Goal: Check status: Check status

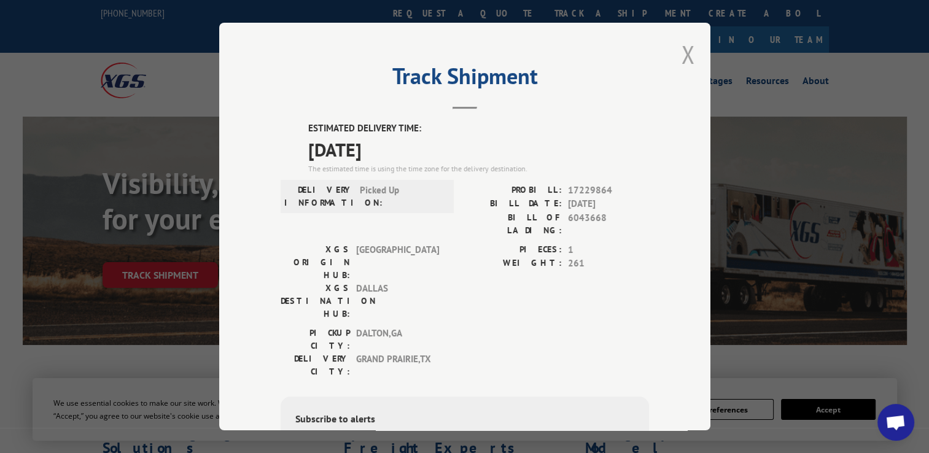
click at [684, 46] on button "Close modal" at bounding box center [688, 54] width 14 height 33
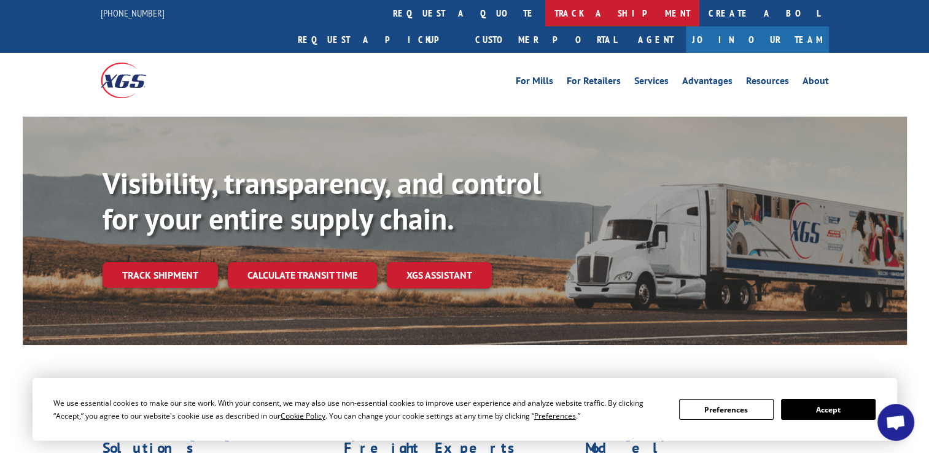
click at [545, 9] on link "track a shipment" at bounding box center [622, 13] width 154 height 26
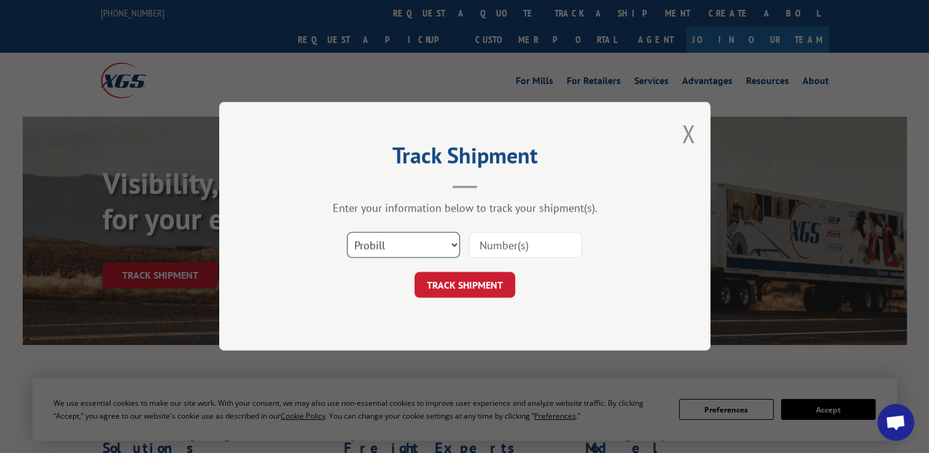
click at [378, 254] on select "Select category... Probill BOL PO" at bounding box center [403, 246] width 113 height 26
select select "po"
click at [347, 233] on select "Select category... Probill BOL PO" at bounding box center [403, 246] width 113 height 26
click at [498, 249] on input at bounding box center [525, 246] width 113 height 26
paste input "295765742"
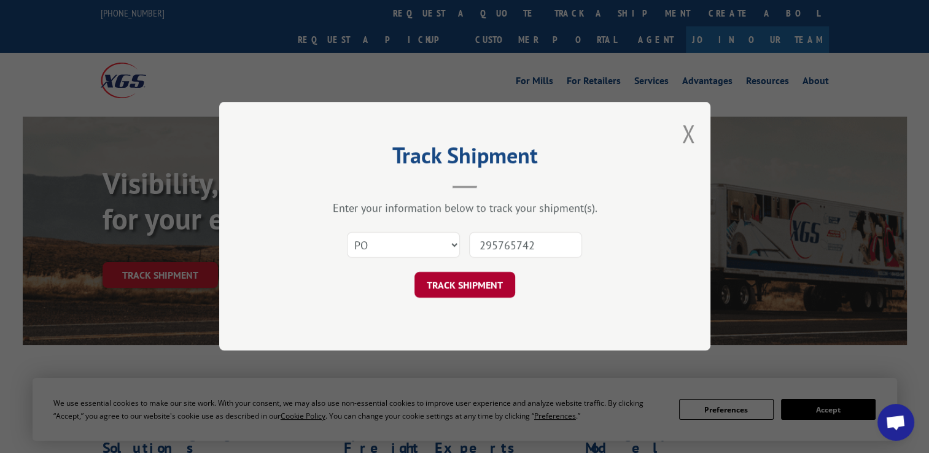
type input "295765742"
click at [470, 286] on button "TRACK SHIPMENT" at bounding box center [464, 286] width 101 height 26
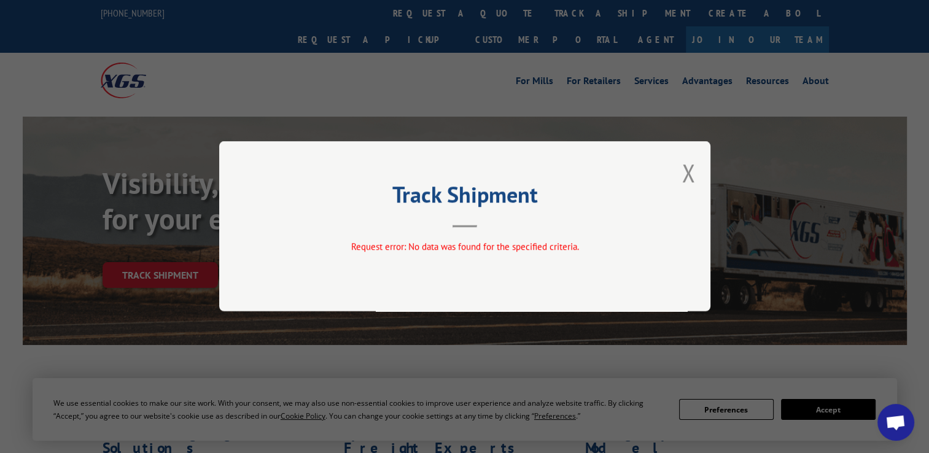
click at [638, 261] on div "Track Shipment Request error: No data was found for the specified criteria." at bounding box center [464, 226] width 491 height 170
click at [676, 185] on div "Track Shipment Request error: No data was found for the specified criteria." at bounding box center [464, 226] width 491 height 170
click at [685, 178] on button "Close modal" at bounding box center [688, 173] width 14 height 33
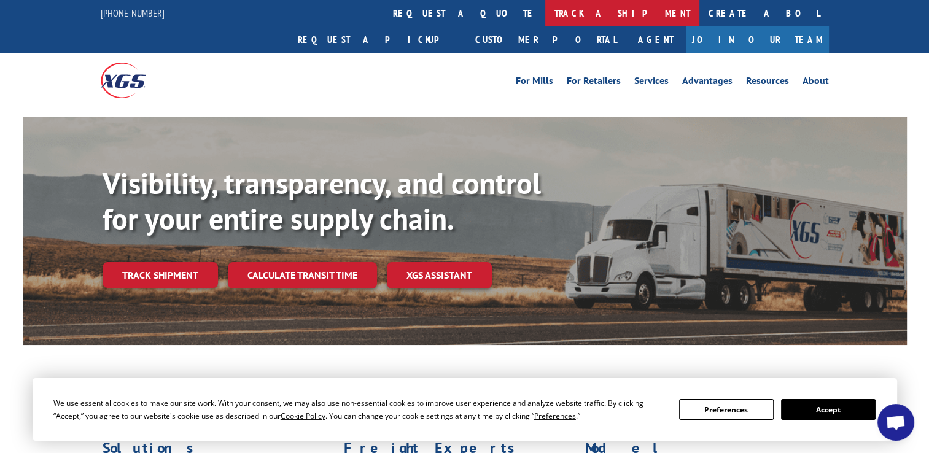
click at [545, 21] on link "track a shipment" at bounding box center [622, 13] width 154 height 26
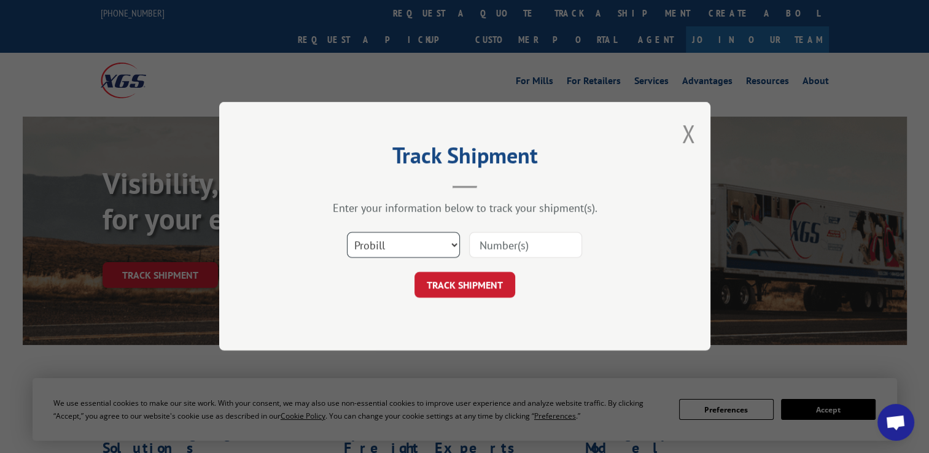
click at [416, 244] on select "Select category... Probill BOL PO" at bounding box center [403, 246] width 113 height 26
select select "po"
click at [347, 233] on select "Select category... Probill BOL PO" at bounding box center [403, 246] width 113 height 26
click at [514, 257] on input at bounding box center [525, 246] width 113 height 26
paste input "295758010"
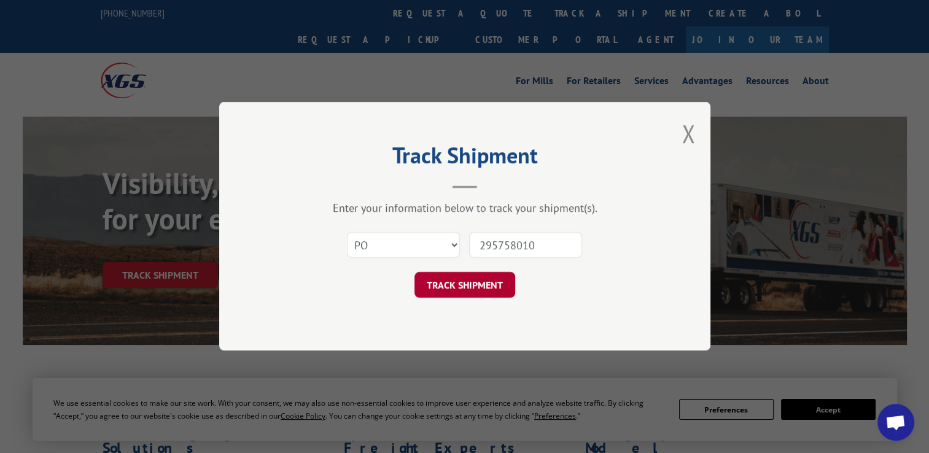
type input "295758010"
click at [464, 289] on button "TRACK SHIPMENT" at bounding box center [464, 286] width 101 height 26
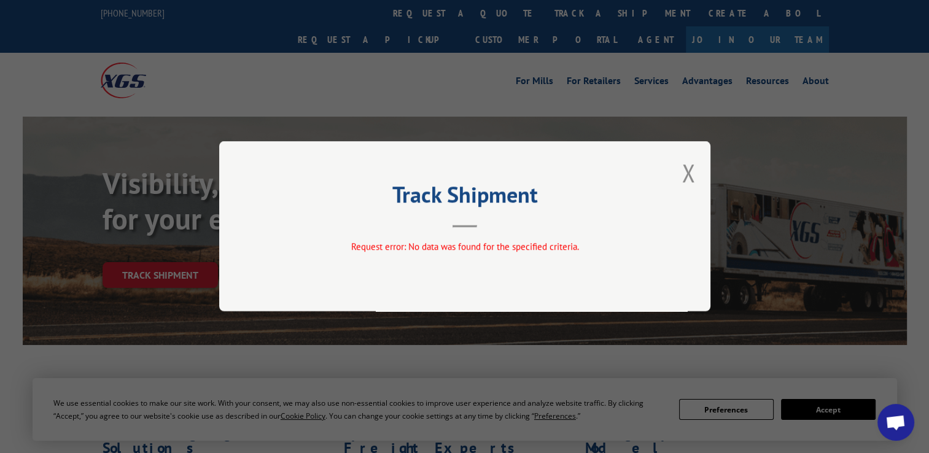
click at [695, 171] on div "Track Shipment Request error: No data was found for the specified criteria." at bounding box center [464, 226] width 491 height 170
click at [688, 173] on button "Close modal" at bounding box center [688, 173] width 14 height 33
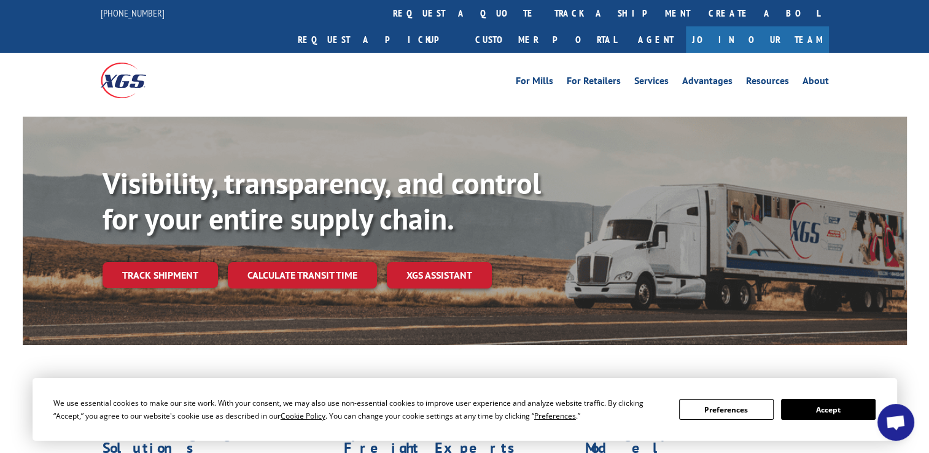
drag, startPoint x: 425, startPoint y: 18, endPoint x: 423, endPoint y: 35, distance: 17.3
click at [545, 18] on link "track a shipment" at bounding box center [622, 13] width 154 height 26
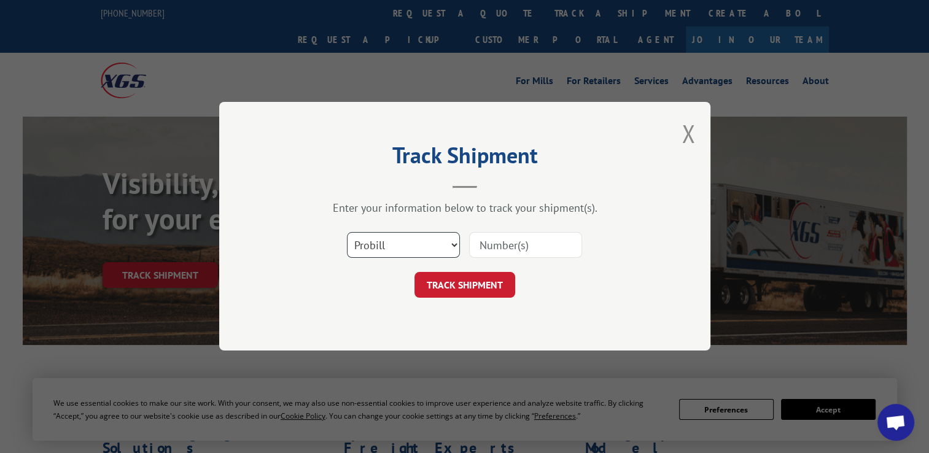
drag, startPoint x: 399, startPoint y: 236, endPoint x: 399, endPoint y: 252, distance: 16.0
click at [399, 237] on select "Select category... Probill BOL PO" at bounding box center [403, 246] width 113 height 26
select select "po"
click at [347, 233] on select "Select category... Probill BOL PO" at bounding box center [403, 246] width 113 height 26
click at [492, 247] on input at bounding box center [525, 246] width 113 height 26
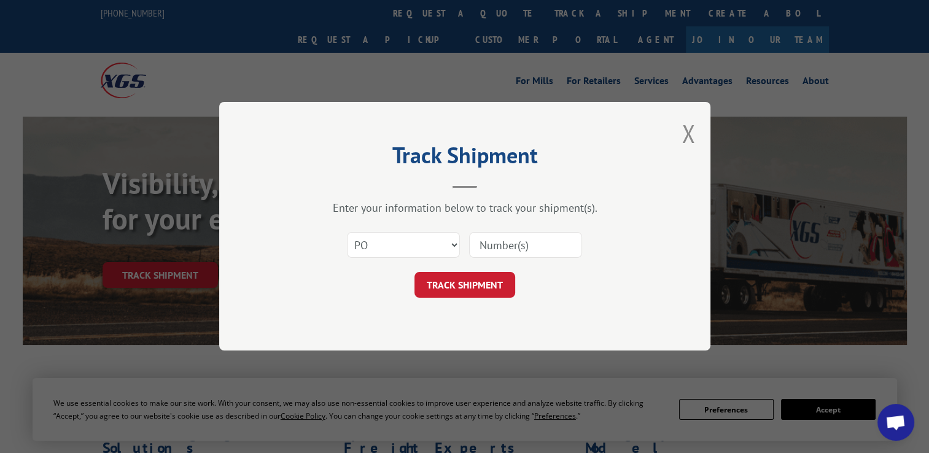
paste input "295757703"
type input "295757703"
click at [471, 284] on button "TRACK SHIPMENT" at bounding box center [464, 286] width 101 height 26
